Goal: Task Accomplishment & Management: Complete application form

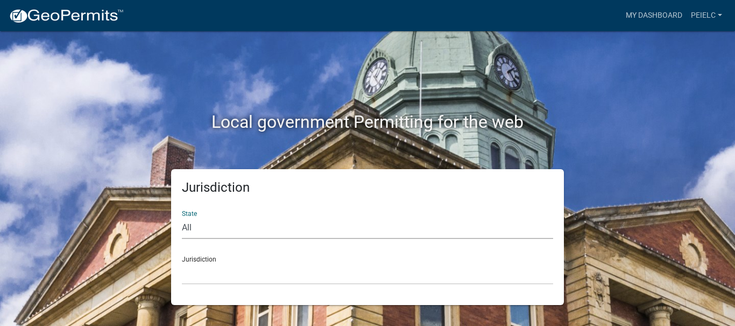
click at [218, 224] on select "All [US_STATE] [US_STATE] [US_STATE] [US_STATE] [US_STATE] [US_STATE] [US_STATE…" at bounding box center [367, 228] width 371 height 22
select select "[US_STATE]"
click at [182, 217] on select "All [US_STATE] [US_STATE] [US_STATE] [US_STATE] [US_STATE] [US_STATE] [US_STATE…" at bounding box center [367, 228] width 371 height 22
click at [215, 271] on select "City of [GEOGRAPHIC_DATA], [US_STATE] City of [GEOGRAPHIC_DATA], [US_STATE] Cit…" at bounding box center [367, 274] width 371 height 22
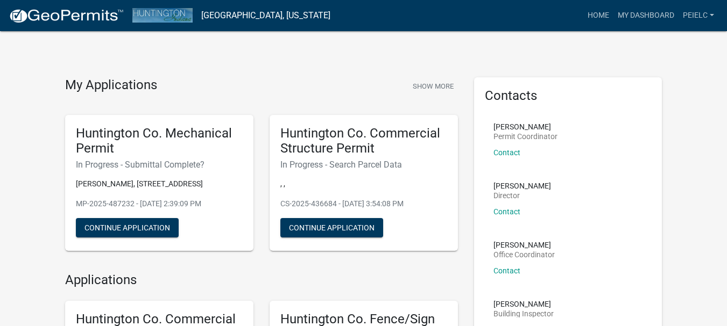
scroll to position [54, 0]
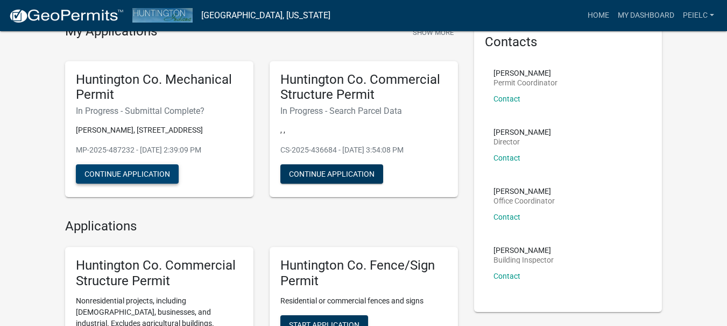
click at [118, 176] on button "Continue Application" at bounding box center [127, 174] width 103 height 19
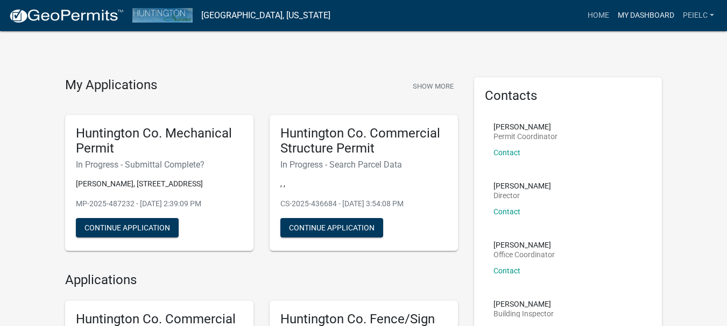
click at [633, 12] on link "My Dashboard" at bounding box center [645, 15] width 65 height 20
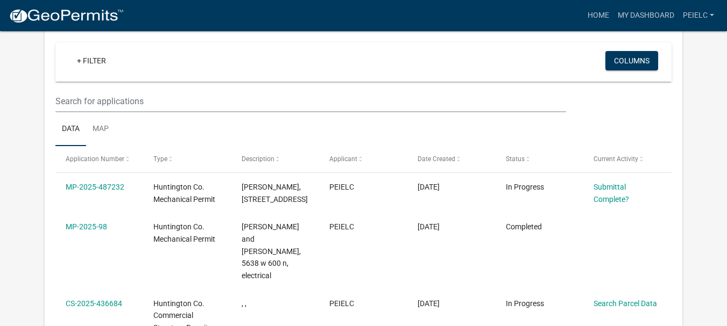
scroll to position [108, 0]
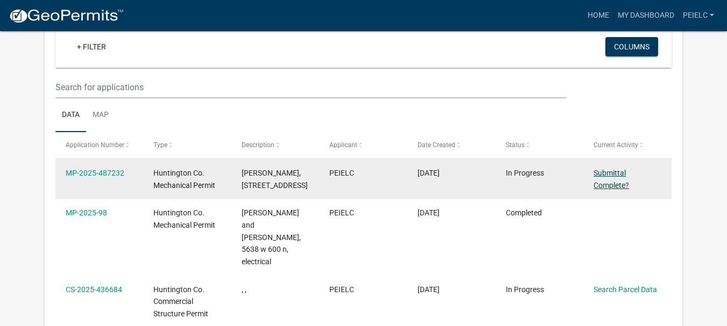
click at [615, 182] on link "Submittal Complete?" at bounding box center [610, 179] width 35 height 21
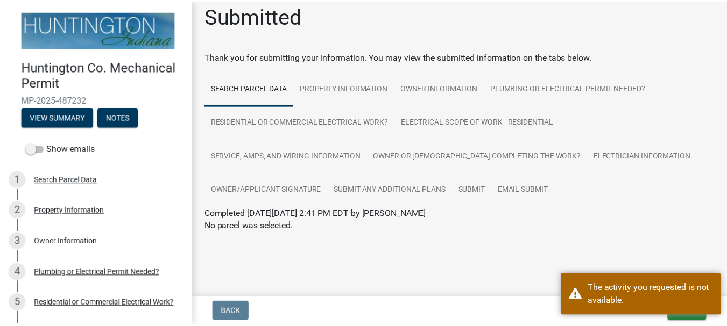
scroll to position [12, 0]
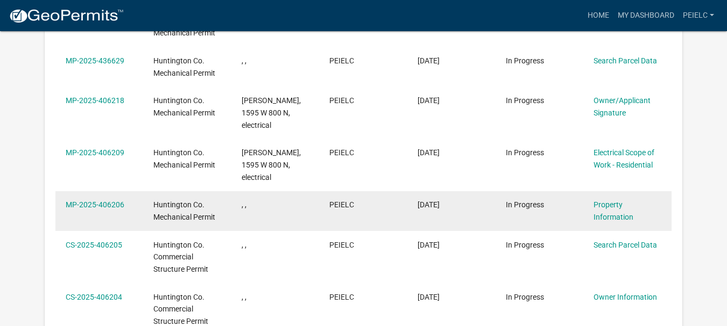
scroll to position [1129, 0]
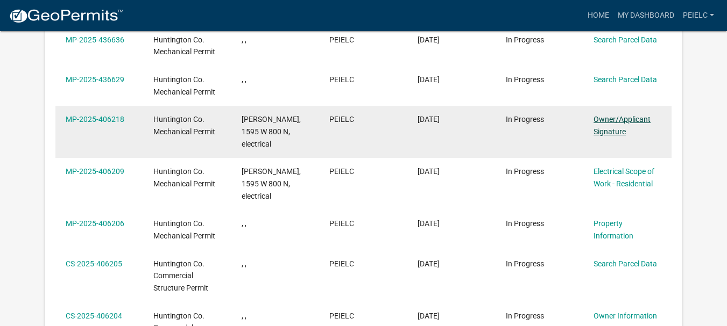
click at [620, 115] on link "Owner/Applicant Signature" at bounding box center [621, 125] width 57 height 21
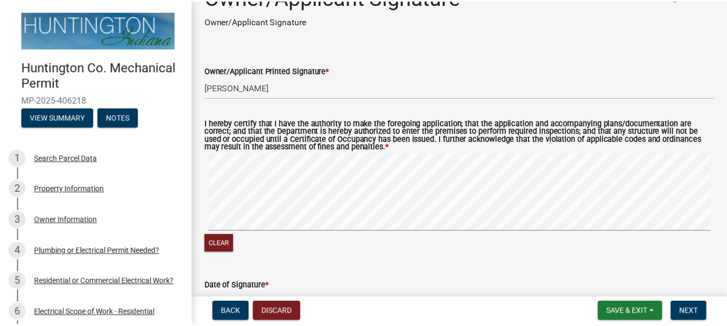
scroll to position [54, 0]
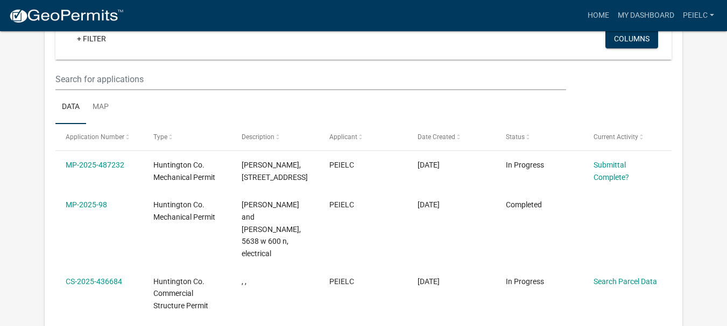
scroll to position [161, 0]
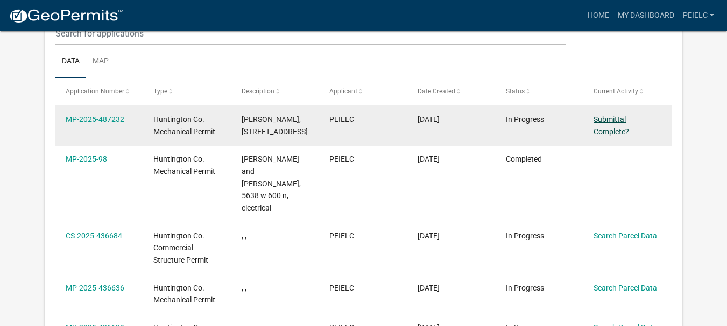
click at [613, 122] on link "Submittal Complete?" at bounding box center [610, 125] width 35 height 21
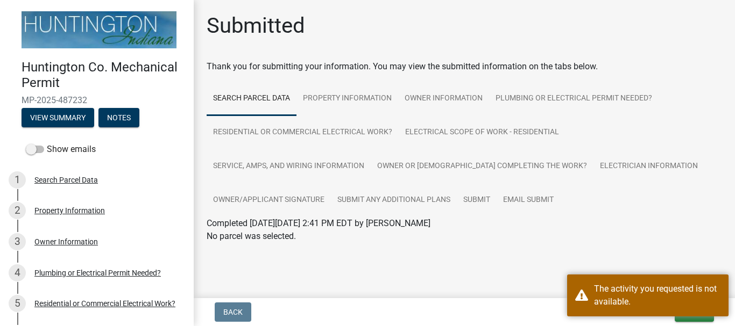
click at [535, 295] on div "Huntington Co. Mechanical Permit MP-2025-487232 View Summary Notes Show emails …" at bounding box center [367, 163] width 735 height 326
click at [683, 319] on button "Exit" at bounding box center [693, 312] width 39 height 19
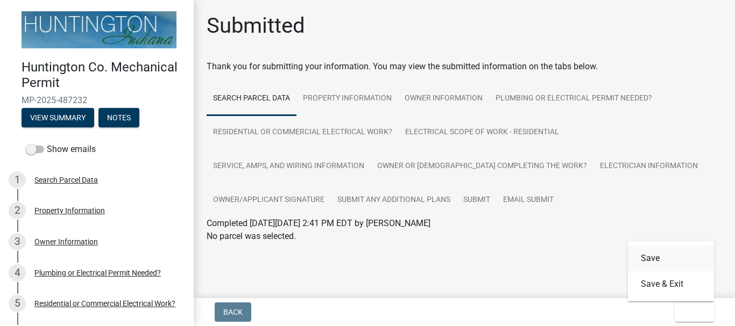
click at [647, 255] on button "Save" at bounding box center [671, 259] width 86 height 26
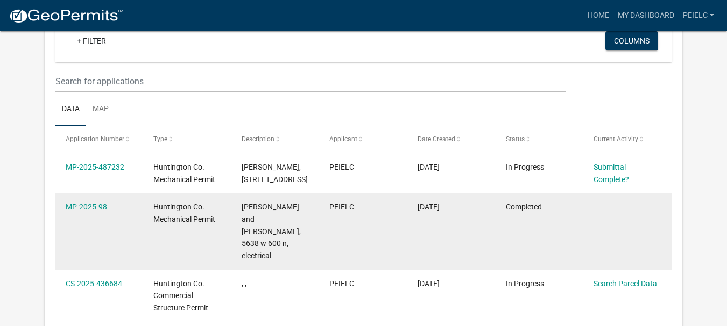
scroll to position [161, 0]
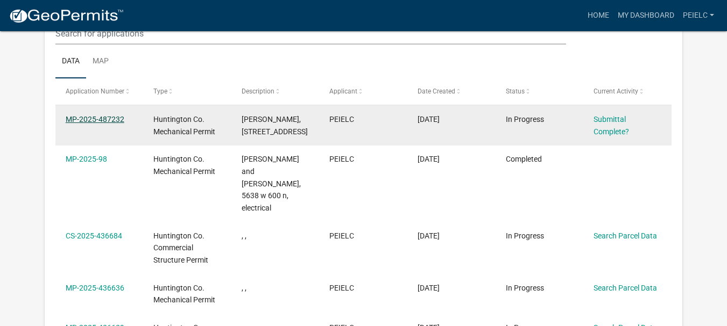
click at [92, 122] on link "MP-2025-487232" at bounding box center [95, 119] width 59 height 9
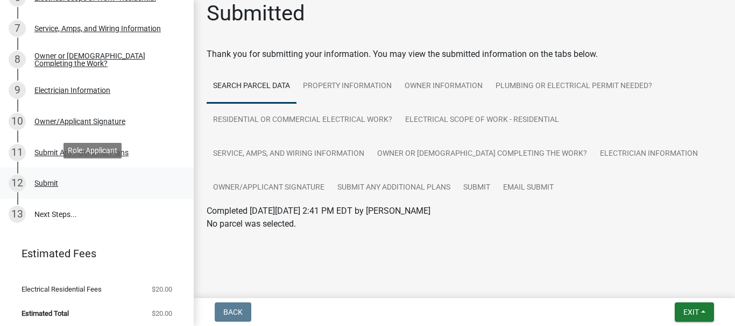
scroll to position [339, 0]
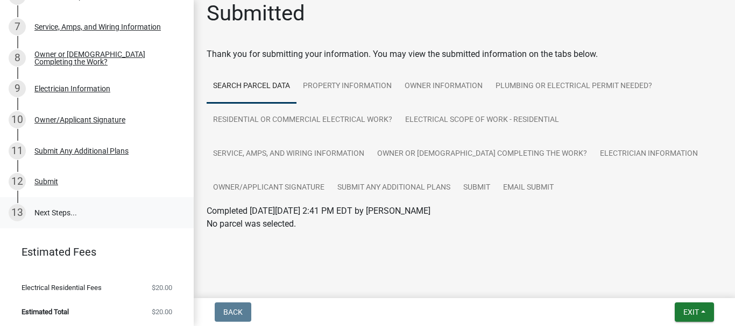
click at [59, 213] on link "13 Next Steps..." at bounding box center [97, 212] width 194 height 31
click at [46, 184] on div "Submit" at bounding box center [46, 182] width 24 height 8
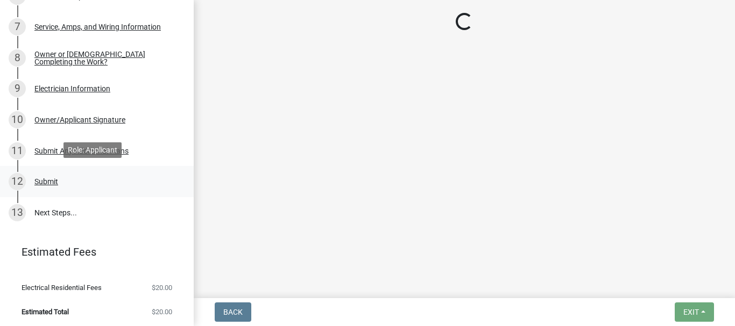
scroll to position [0, 0]
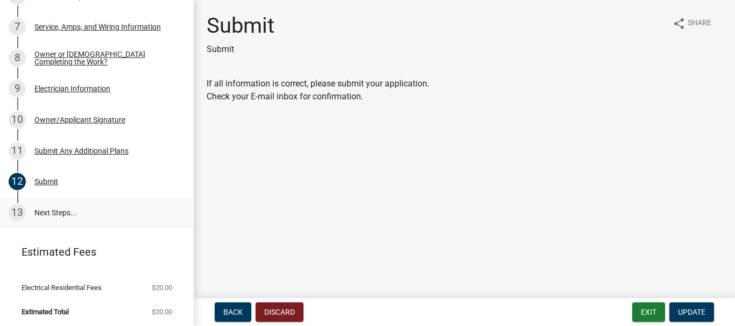
click at [52, 209] on link "13 Next Steps..." at bounding box center [97, 212] width 194 height 31
click at [680, 318] on button "Update" at bounding box center [691, 312] width 45 height 19
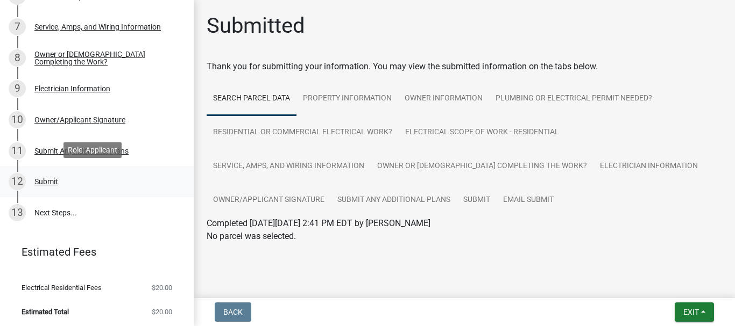
click at [45, 181] on div "Submit" at bounding box center [46, 182] width 24 height 8
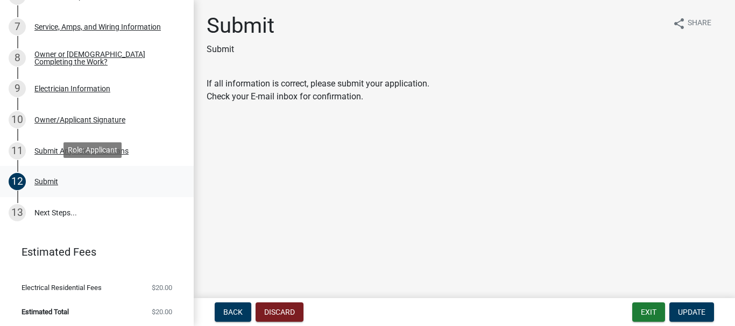
click at [111, 176] on div "12 Submit" at bounding box center [93, 181] width 168 height 17
